Goal: Information Seeking & Learning: Learn about a topic

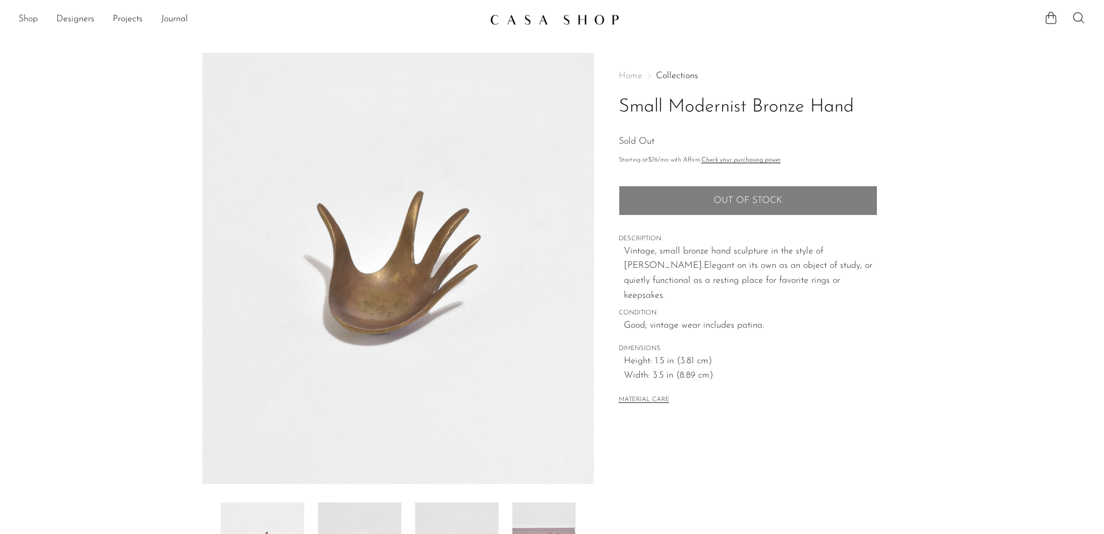
click at [32, 18] on link "Shop" at bounding box center [28, 19] width 20 height 15
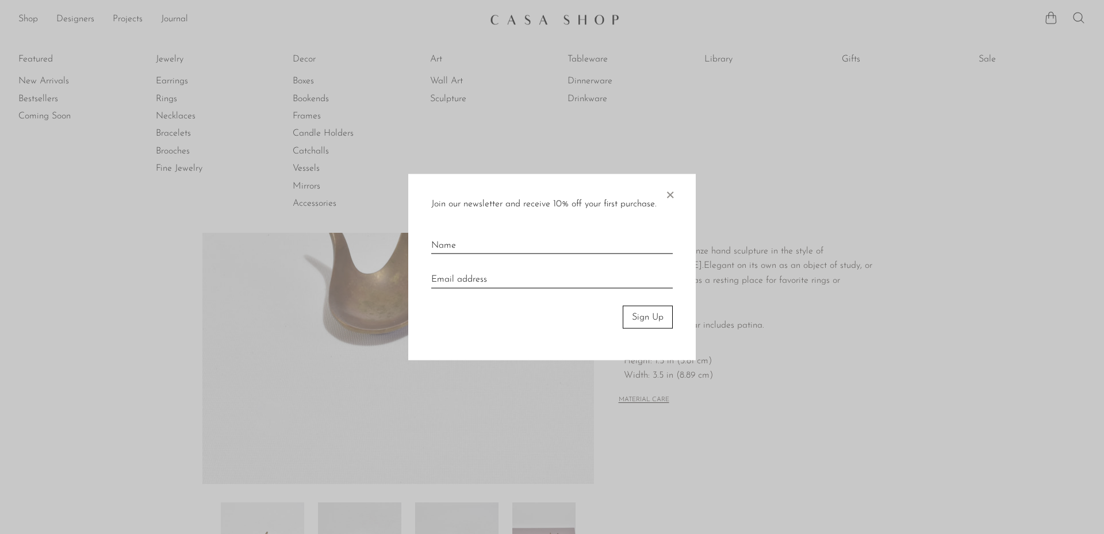
click at [669, 197] on span "×" at bounding box center [669, 192] width 11 height 37
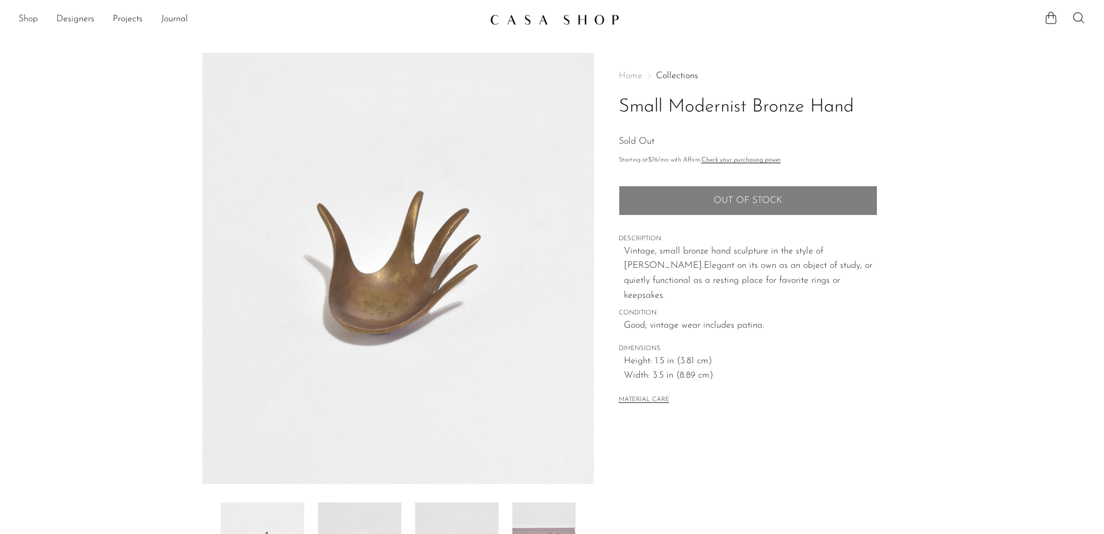
click at [23, 16] on link "Shop" at bounding box center [28, 19] width 20 height 15
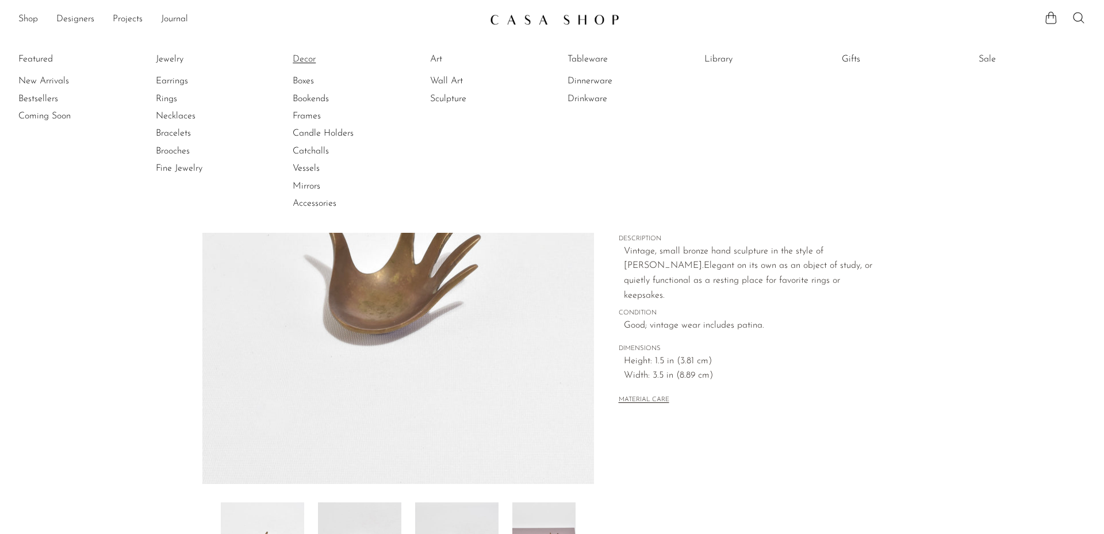
click at [304, 60] on link "Decor" at bounding box center [336, 59] width 86 height 13
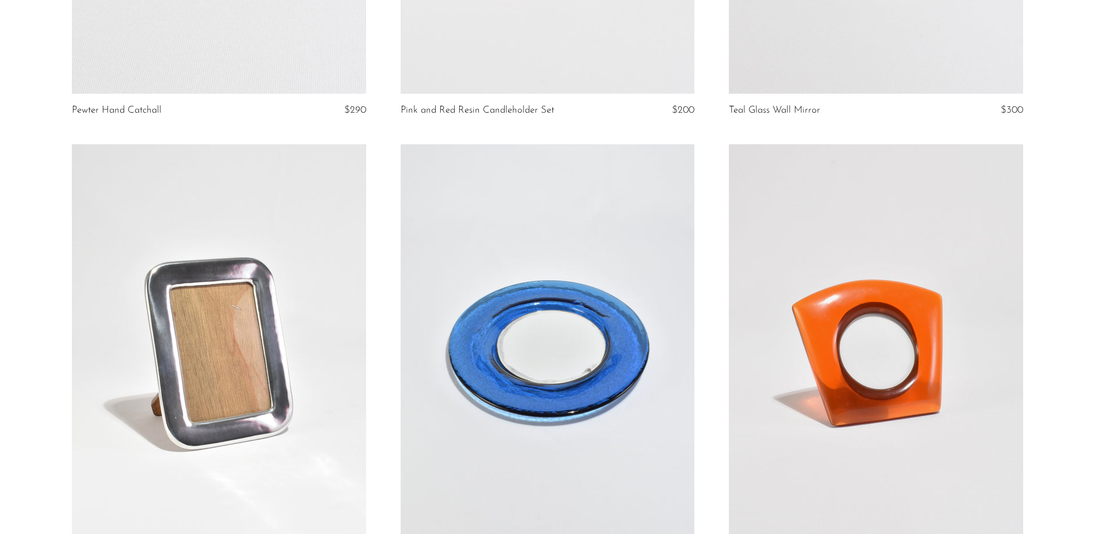
scroll to position [5389, 0]
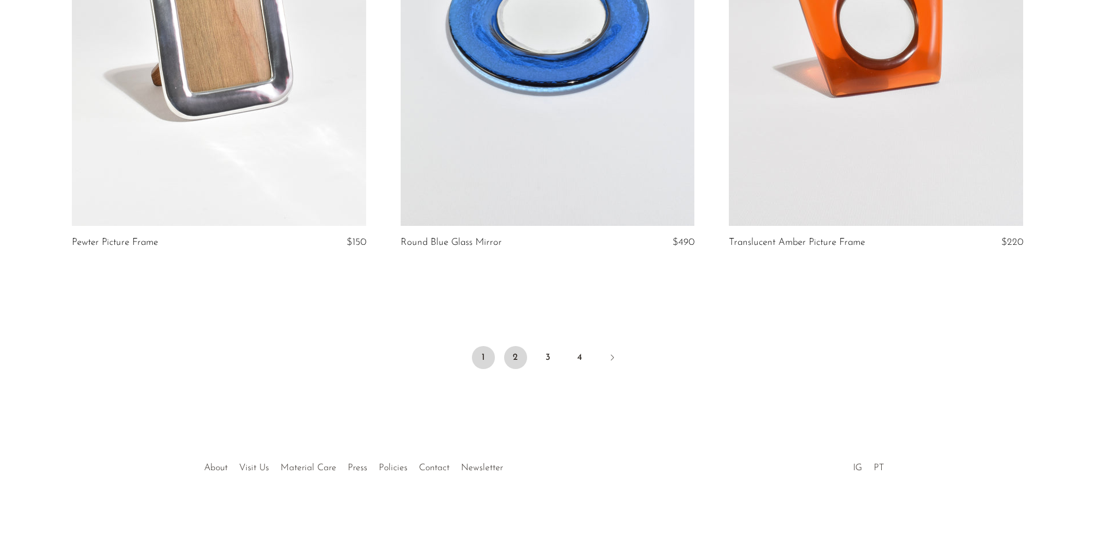
click at [515, 352] on link "2" at bounding box center [515, 357] width 23 height 23
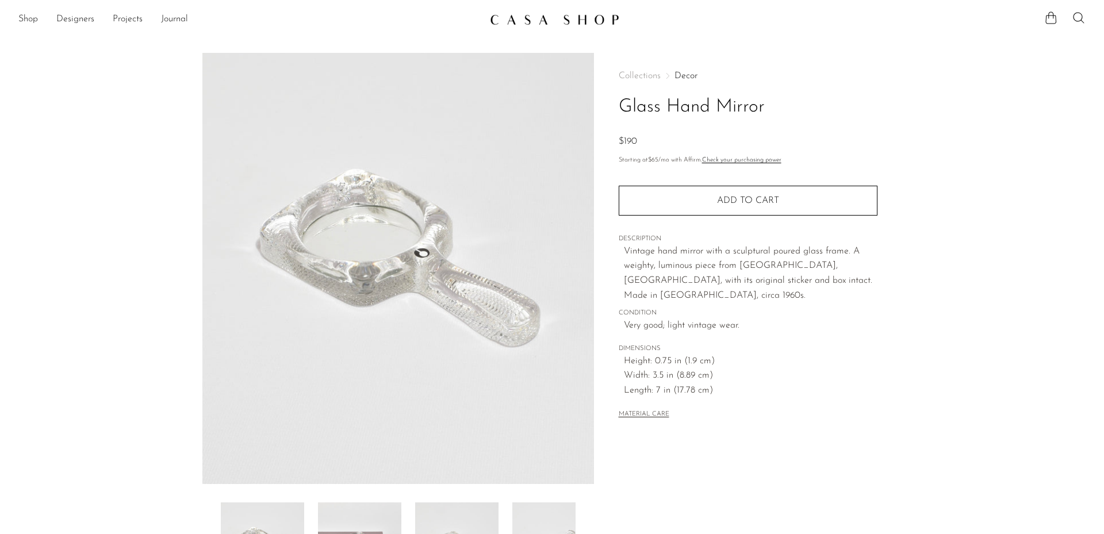
scroll to position [214, 0]
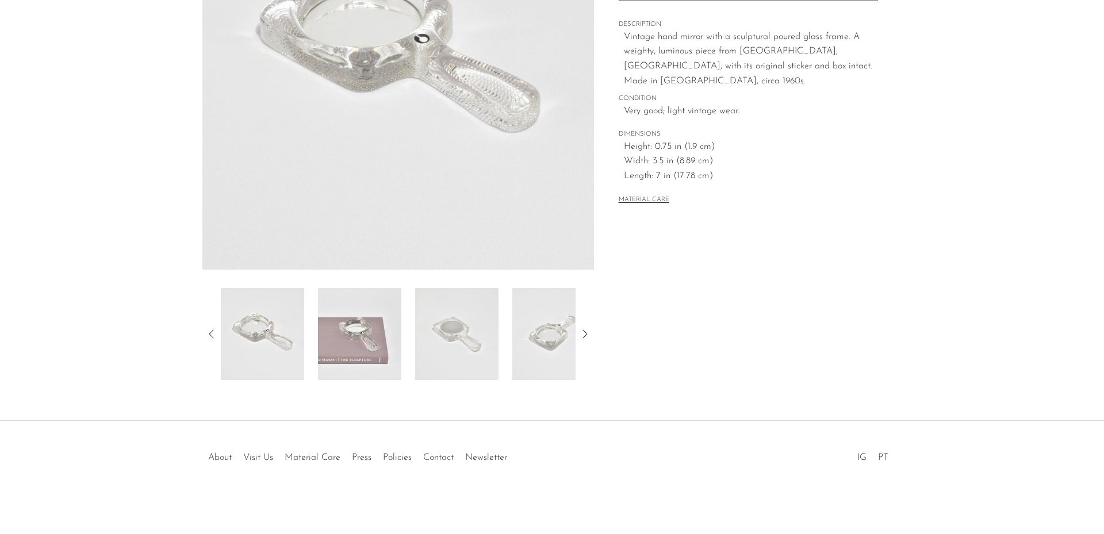
click at [337, 342] on img at bounding box center [359, 334] width 83 height 92
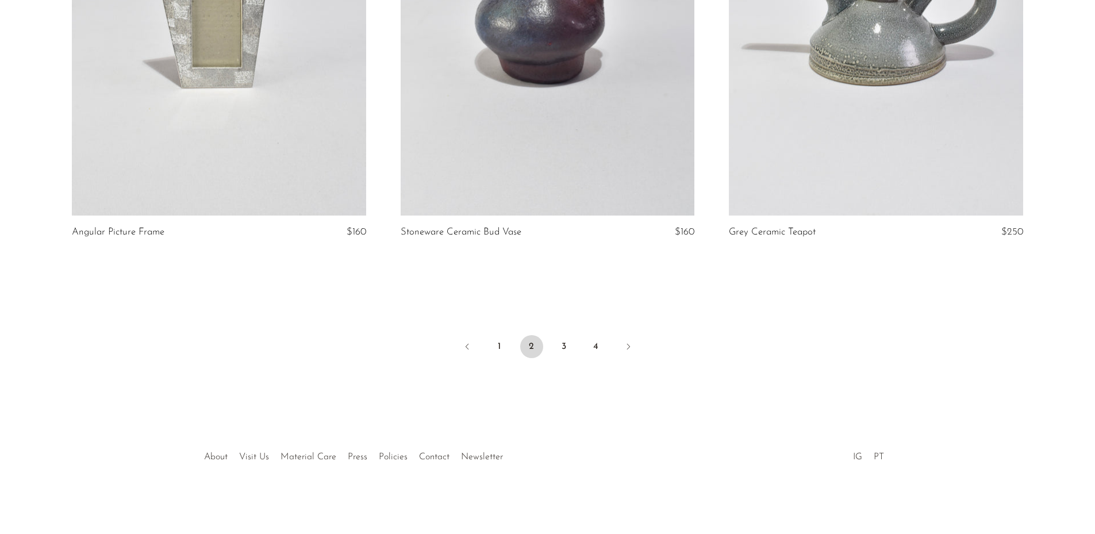
scroll to position [5332, 0]
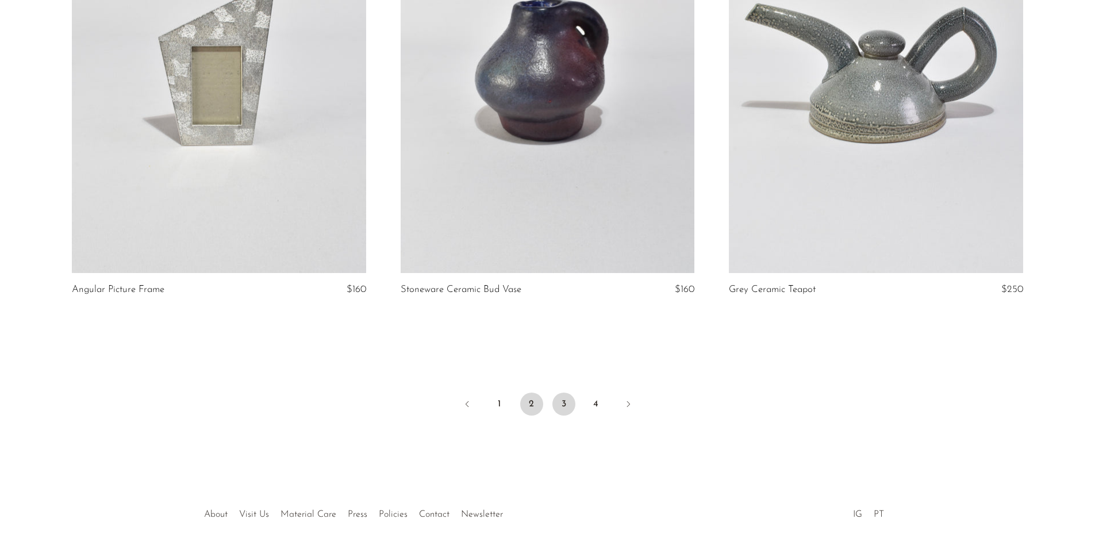
click at [568, 405] on link "3" at bounding box center [563, 404] width 23 height 23
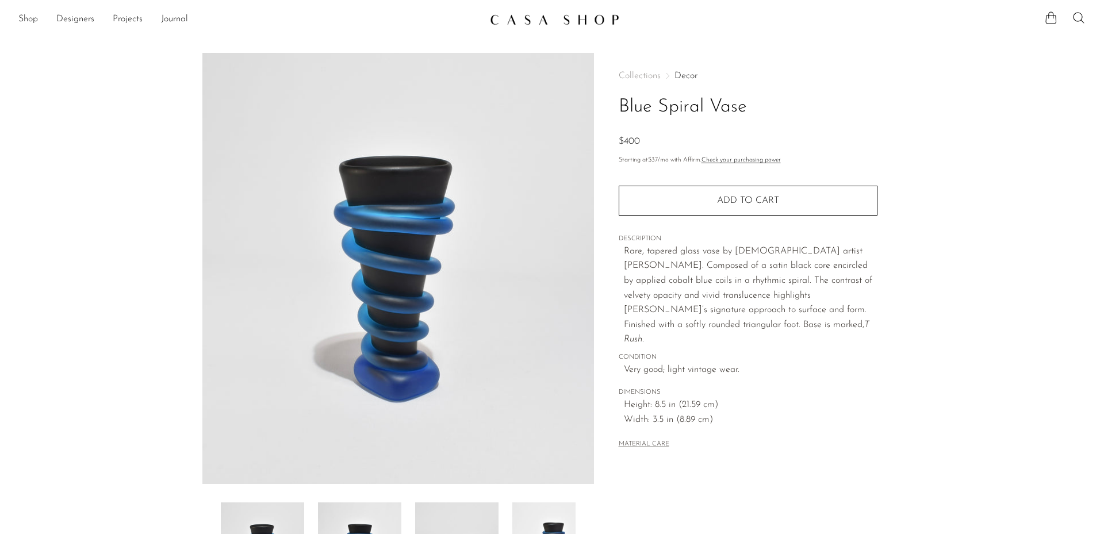
scroll to position [214, 0]
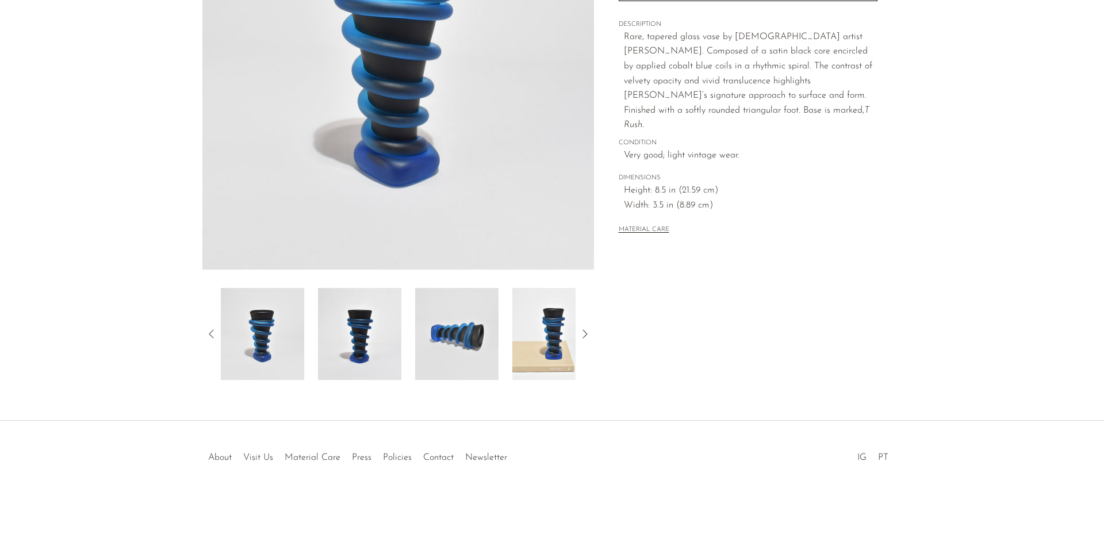
click at [580, 338] on icon at bounding box center [585, 334] width 14 height 14
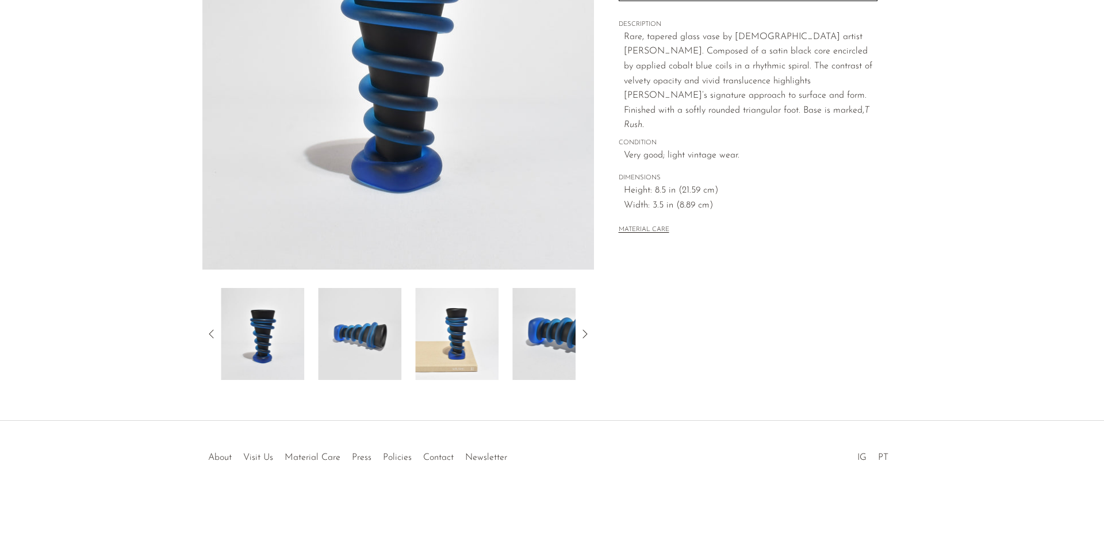
click at [580, 338] on icon at bounding box center [585, 334] width 14 height 14
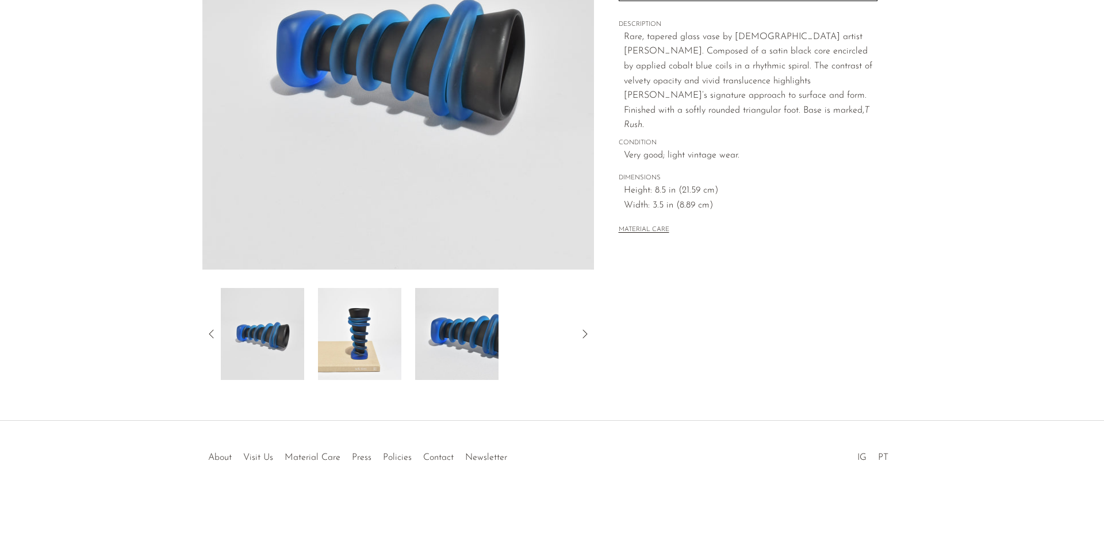
click at [366, 338] on img at bounding box center [359, 334] width 83 height 92
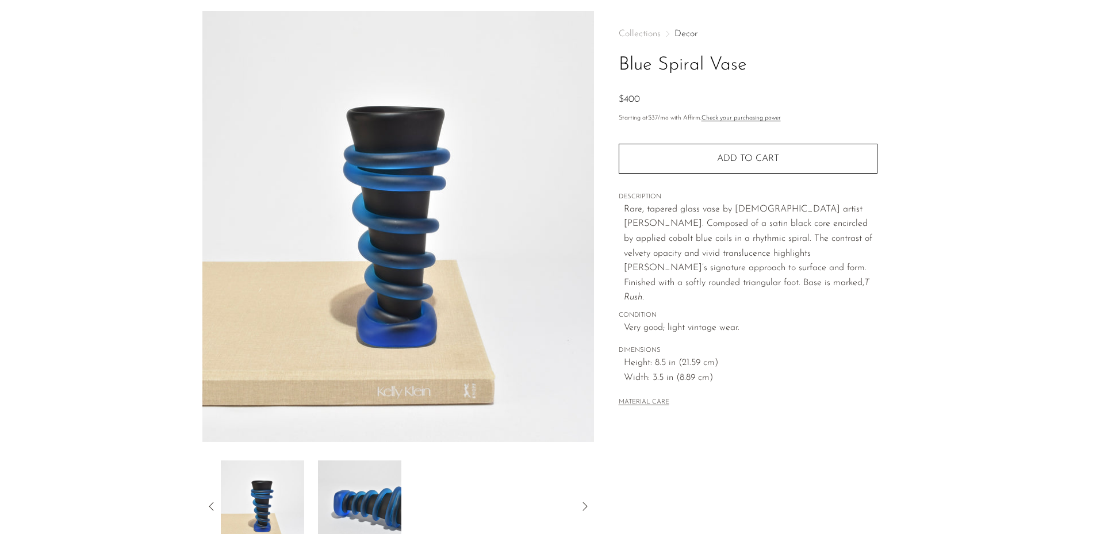
scroll to position [0, 0]
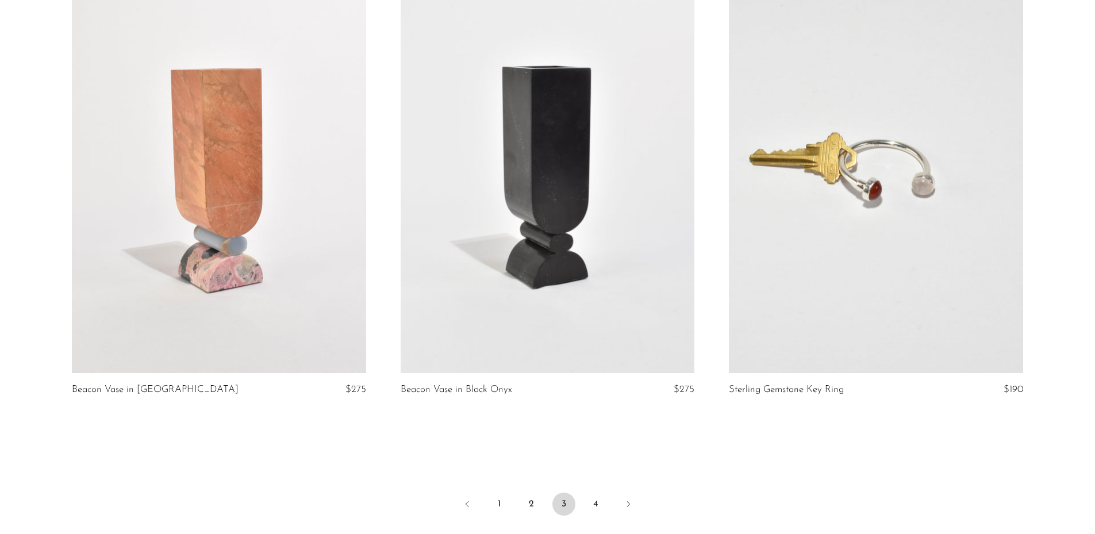
scroll to position [5347, 0]
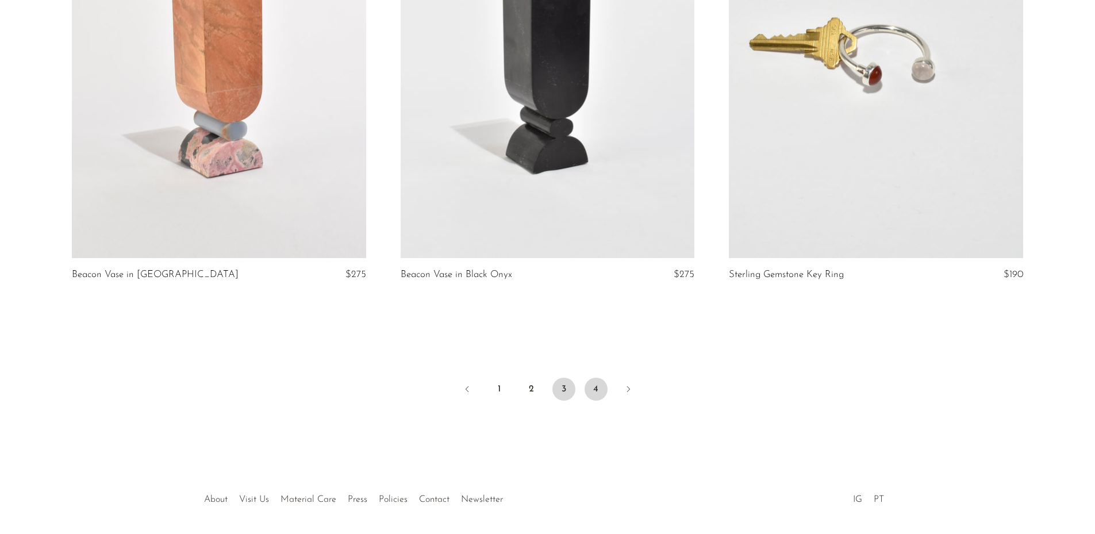
click at [597, 389] on link "4" at bounding box center [596, 389] width 23 height 23
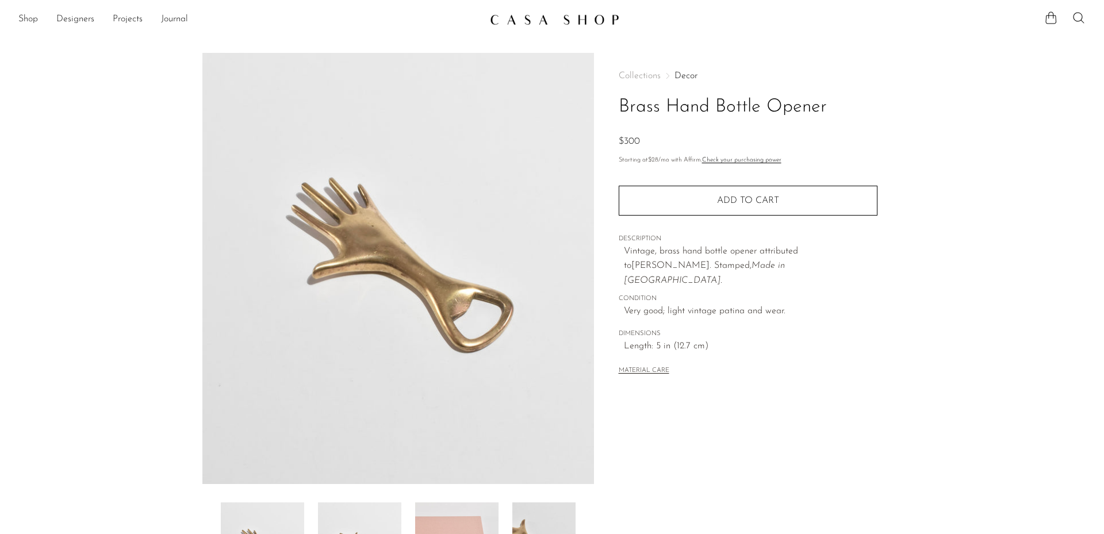
scroll to position [214, 0]
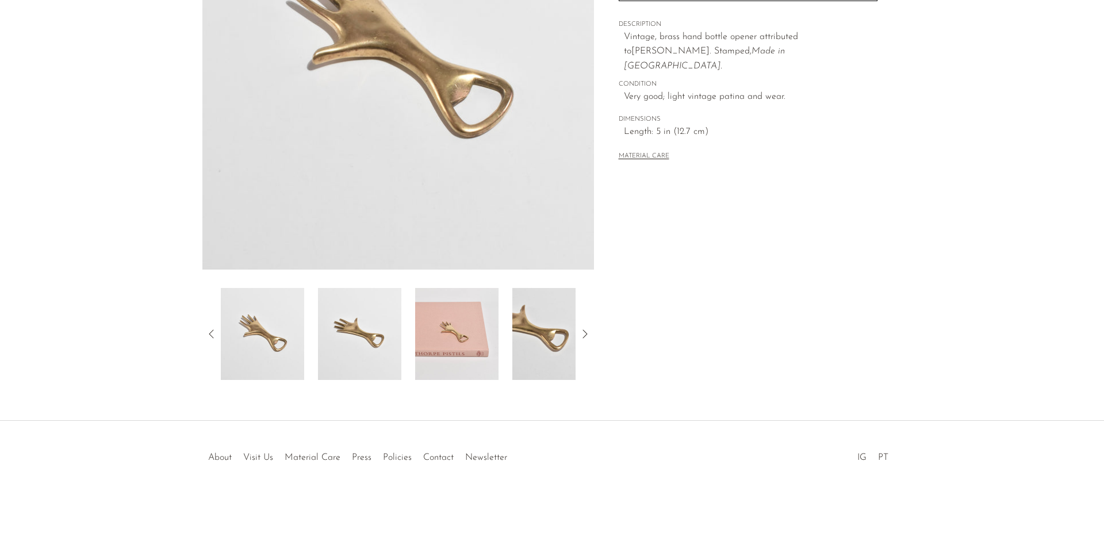
click at [460, 335] on img at bounding box center [456, 334] width 83 height 92
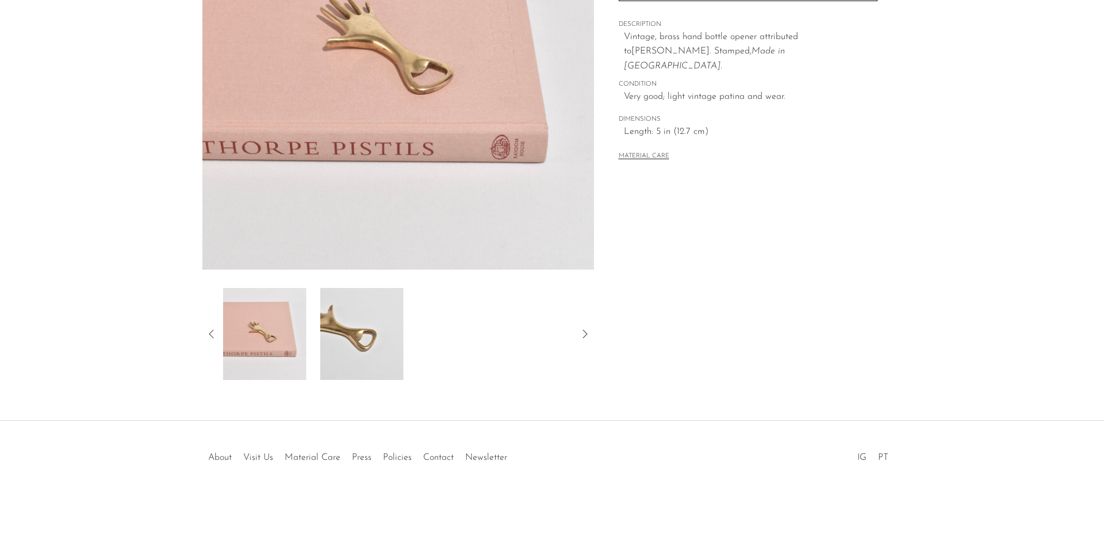
scroll to position [42, 0]
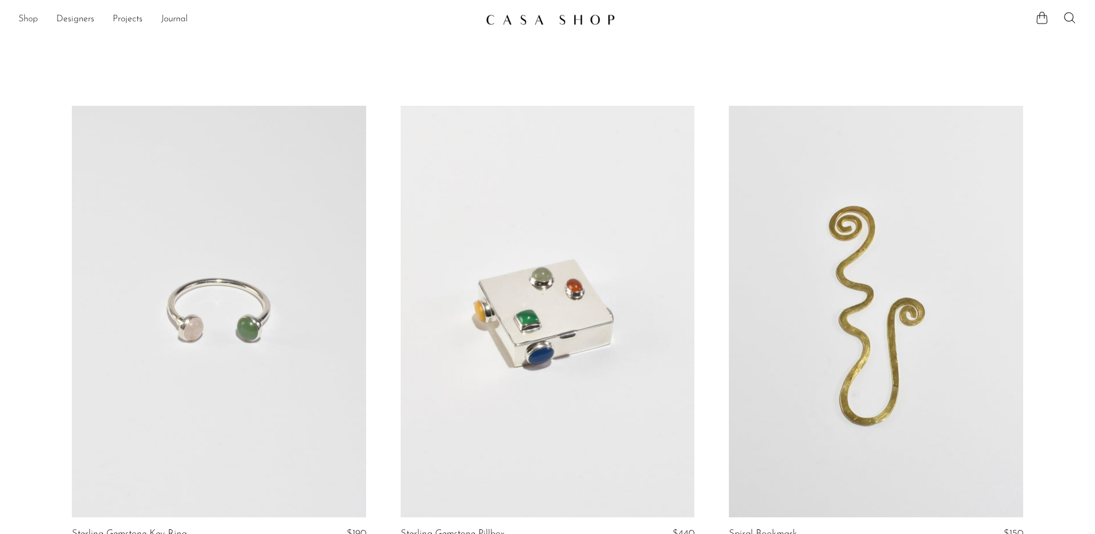
click at [21, 20] on link "Shop" at bounding box center [28, 19] width 20 height 15
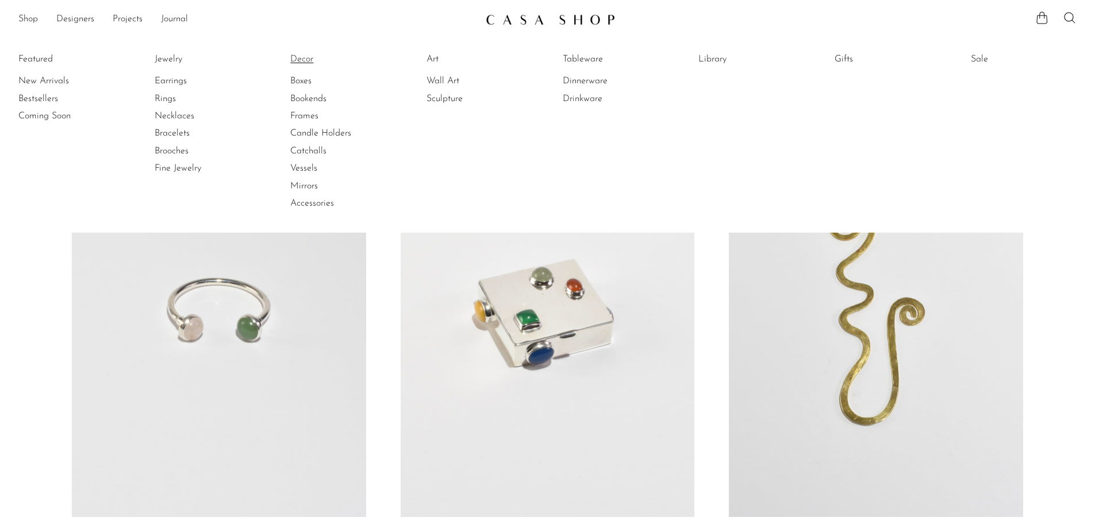
click at [297, 64] on link "Decor" at bounding box center [333, 59] width 86 height 13
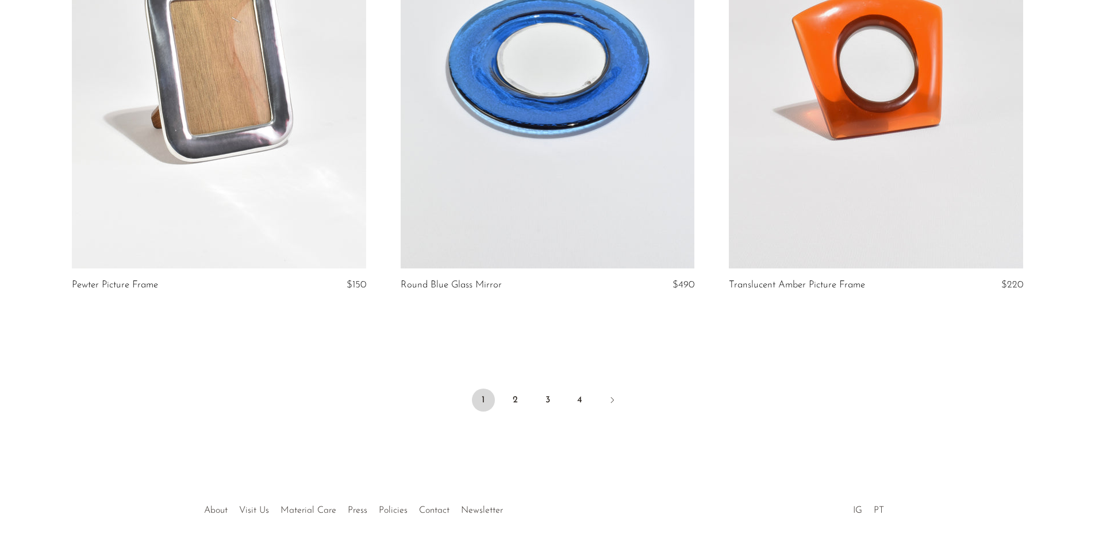
scroll to position [5389, 0]
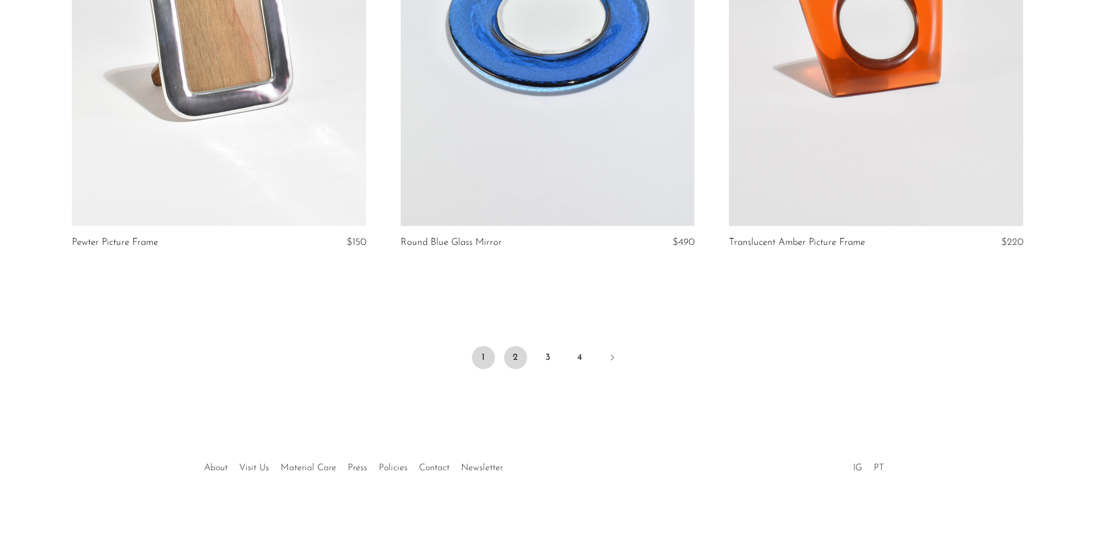
click at [509, 348] on link "2" at bounding box center [515, 357] width 23 height 23
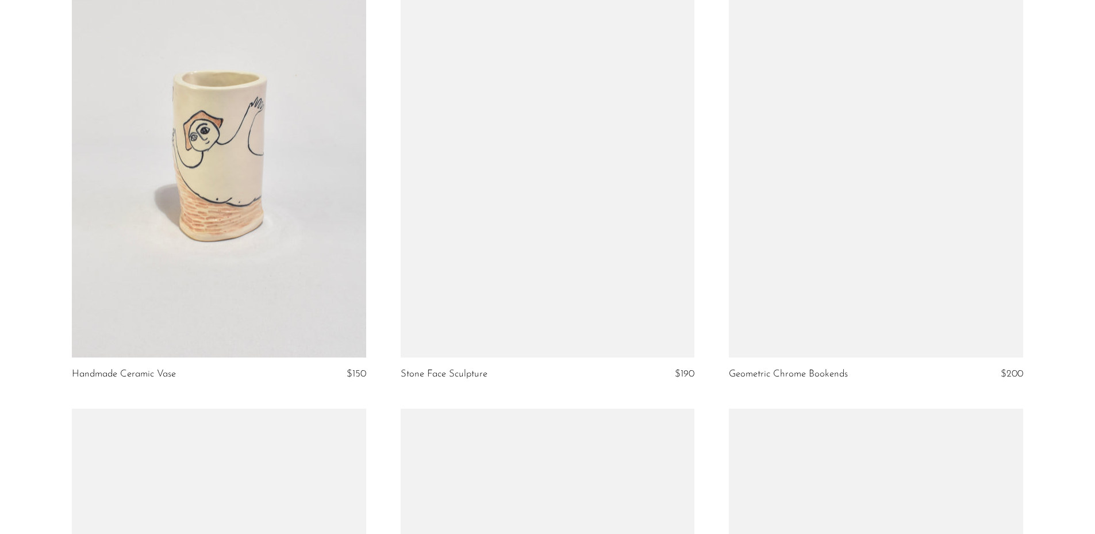
scroll to position [2530, 0]
